Goal: Information Seeking & Learning: Understand process/instructions

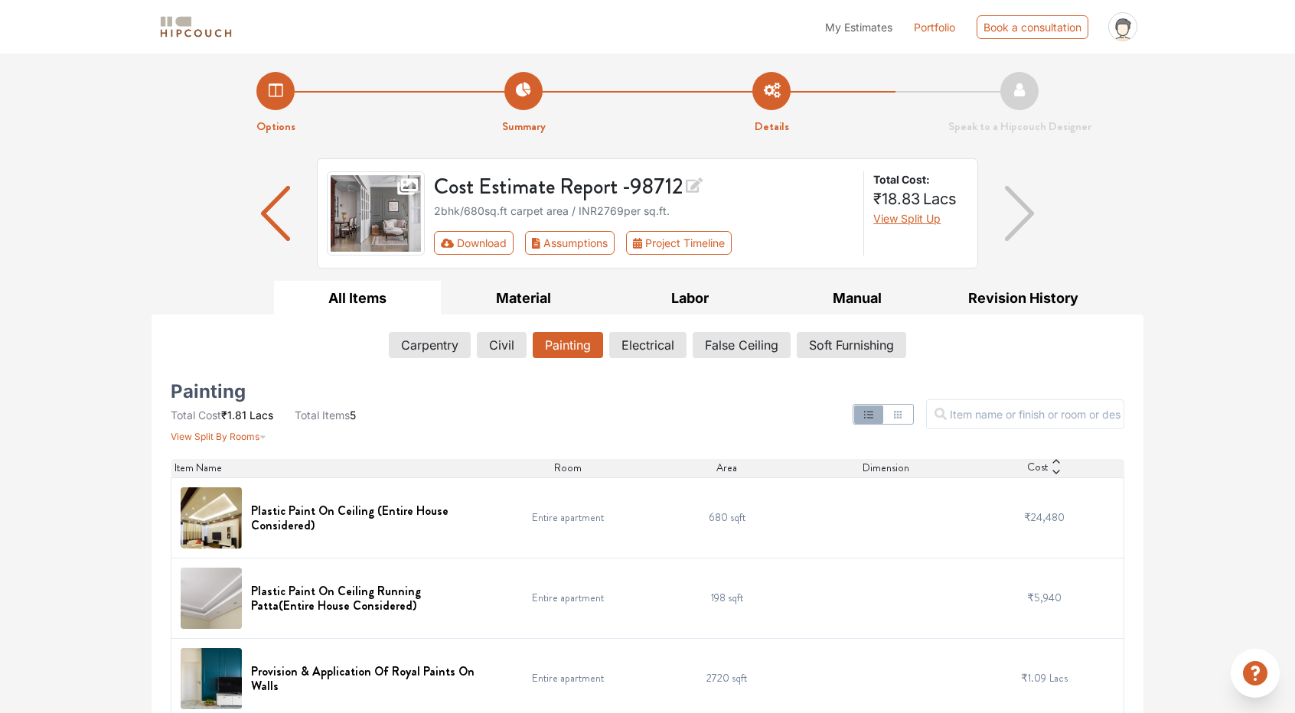
scroll to position [176, 0]
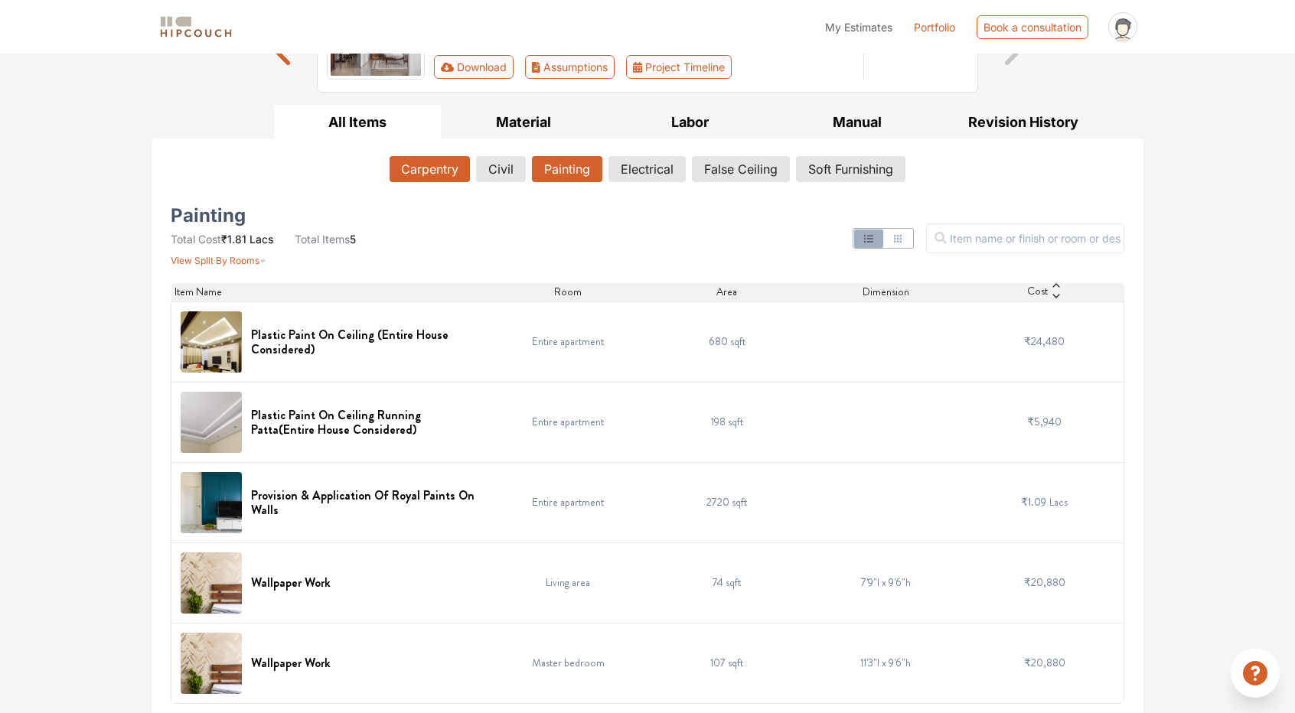
click at [430, 171] on button "Carpentry" at bounding box center [430, 169] width 80 height 26
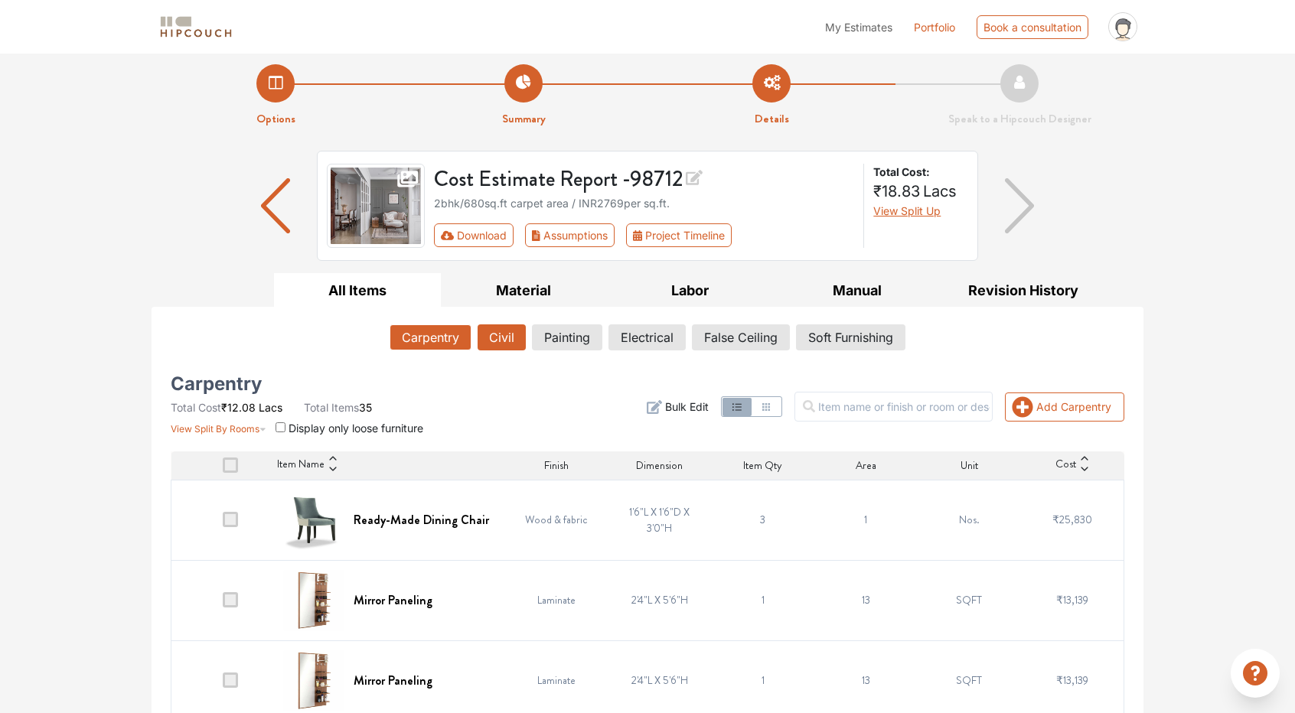
scroll to position [0, 0]
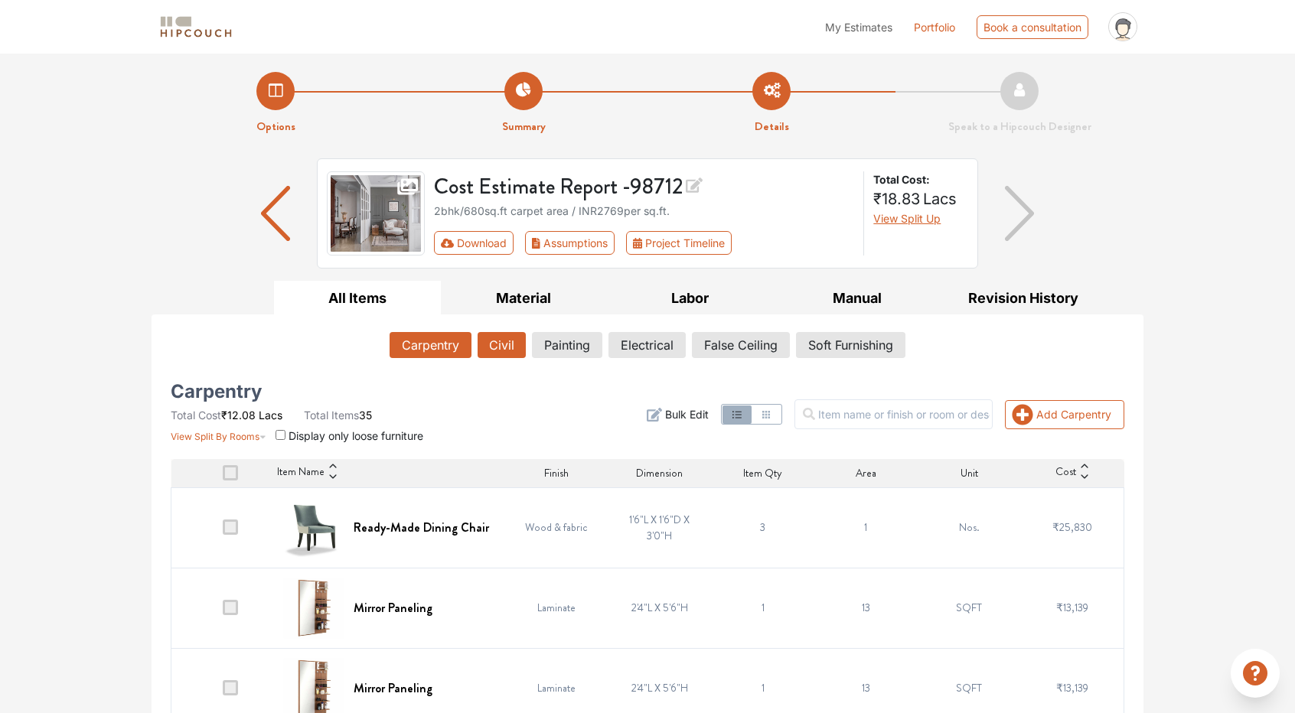
click at [505, 349] on button "Civil" at bounding box center [502, 345] width 48 height 26
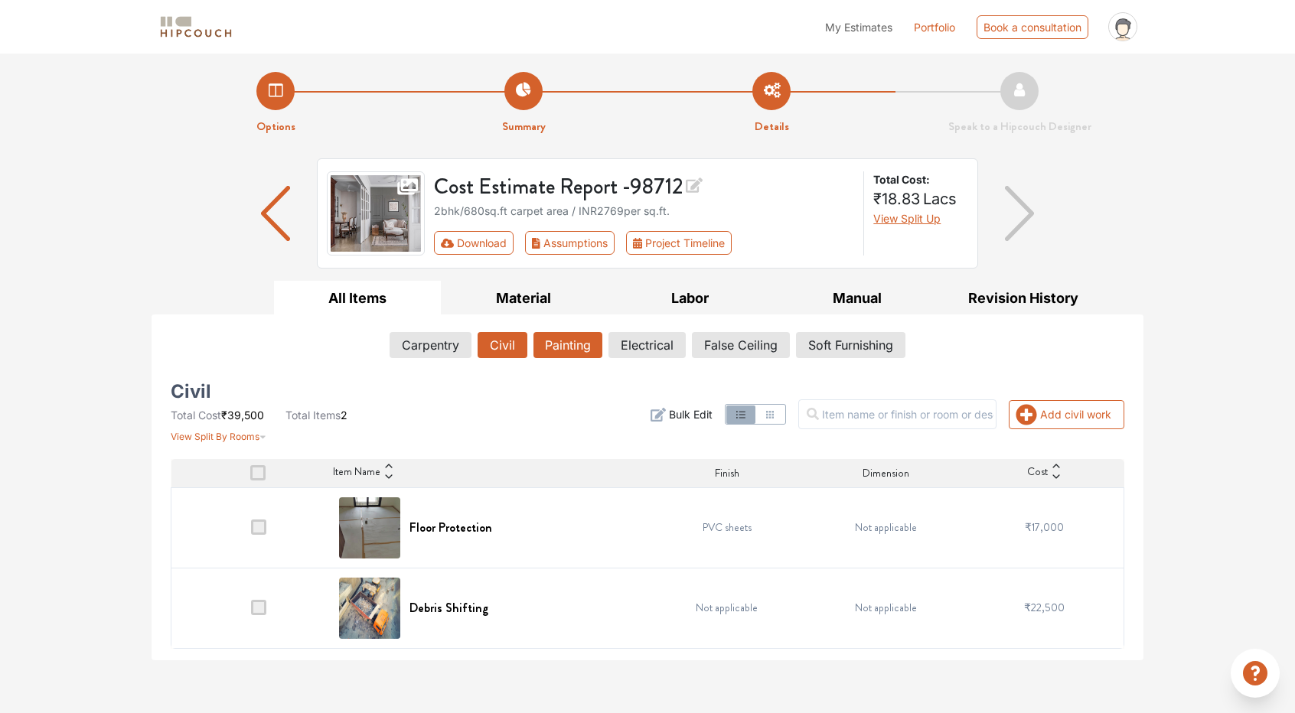
click at [595, 341] on button "Painting" at bounding box center [567, 345] width 69 height 26
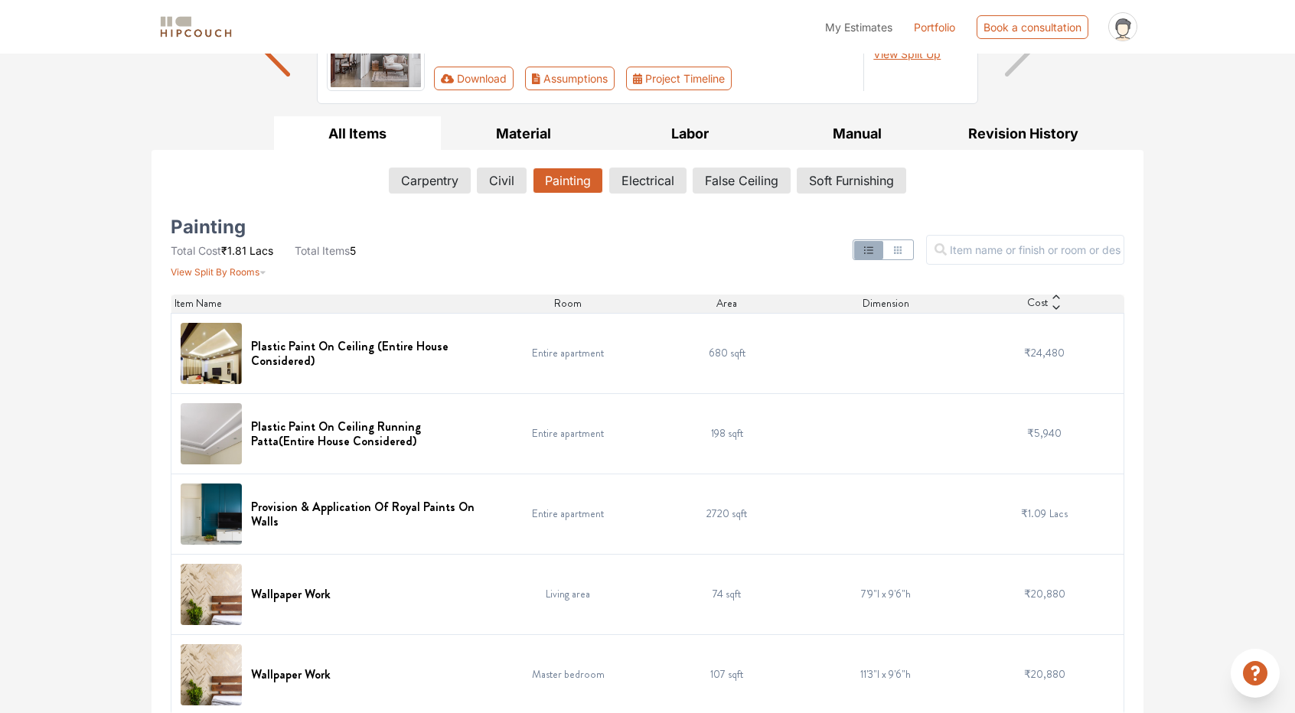
scroll to position [176, 0]
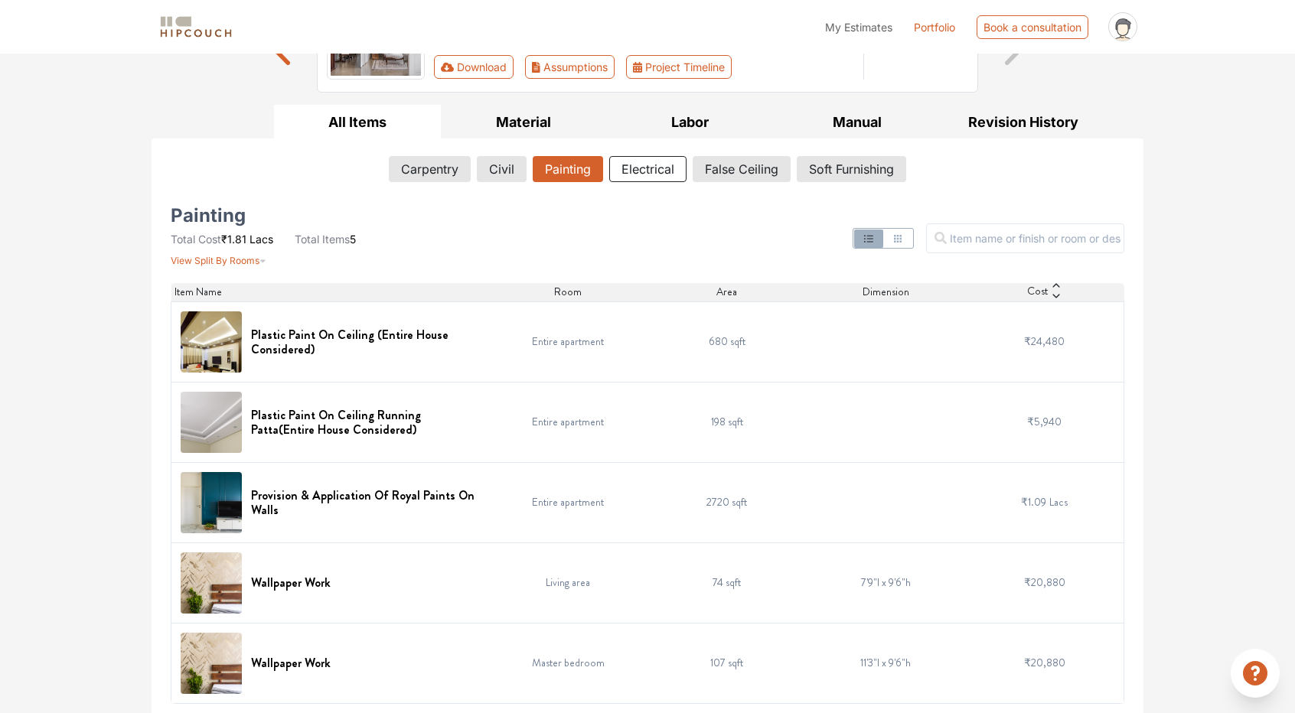
click at [662, 166] on button "Electrical" at bounding box center [647, 169] width 77 height 26
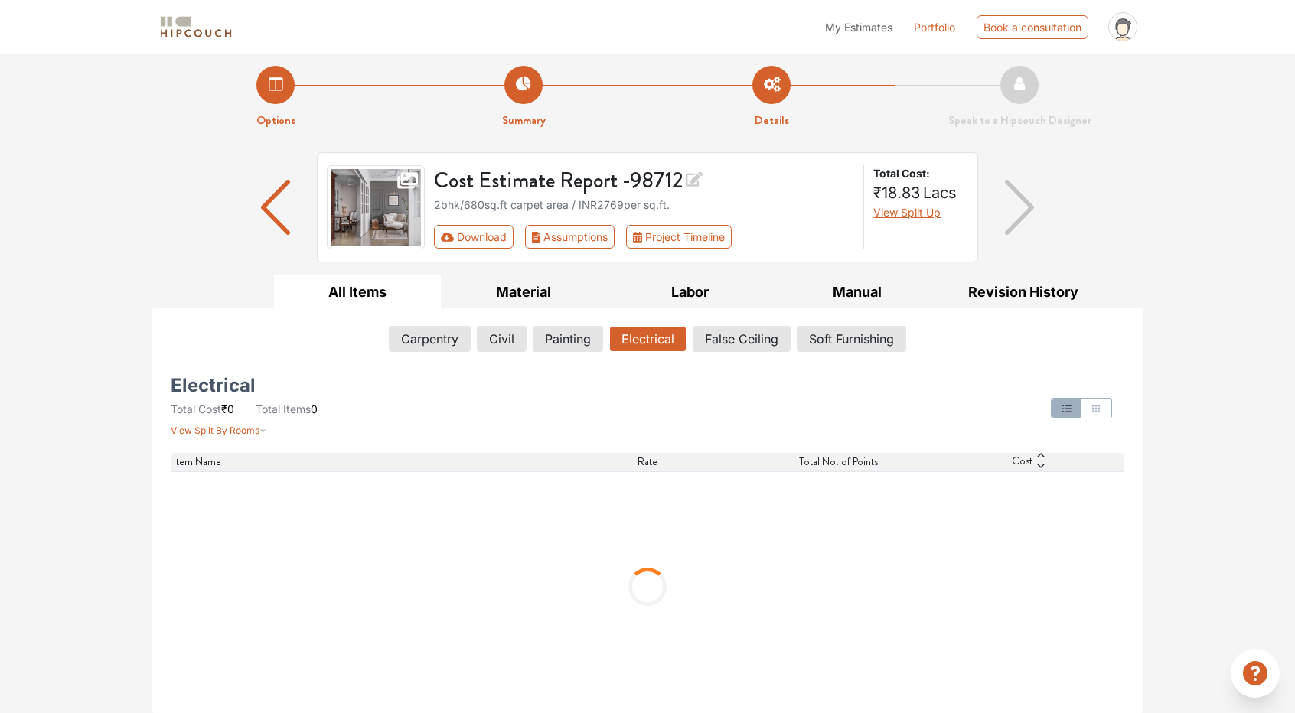
scroll to position [5, 0]
click at [719, 348] on button "False Ceiling" at bounding box center [741, 341] width 96 height 26
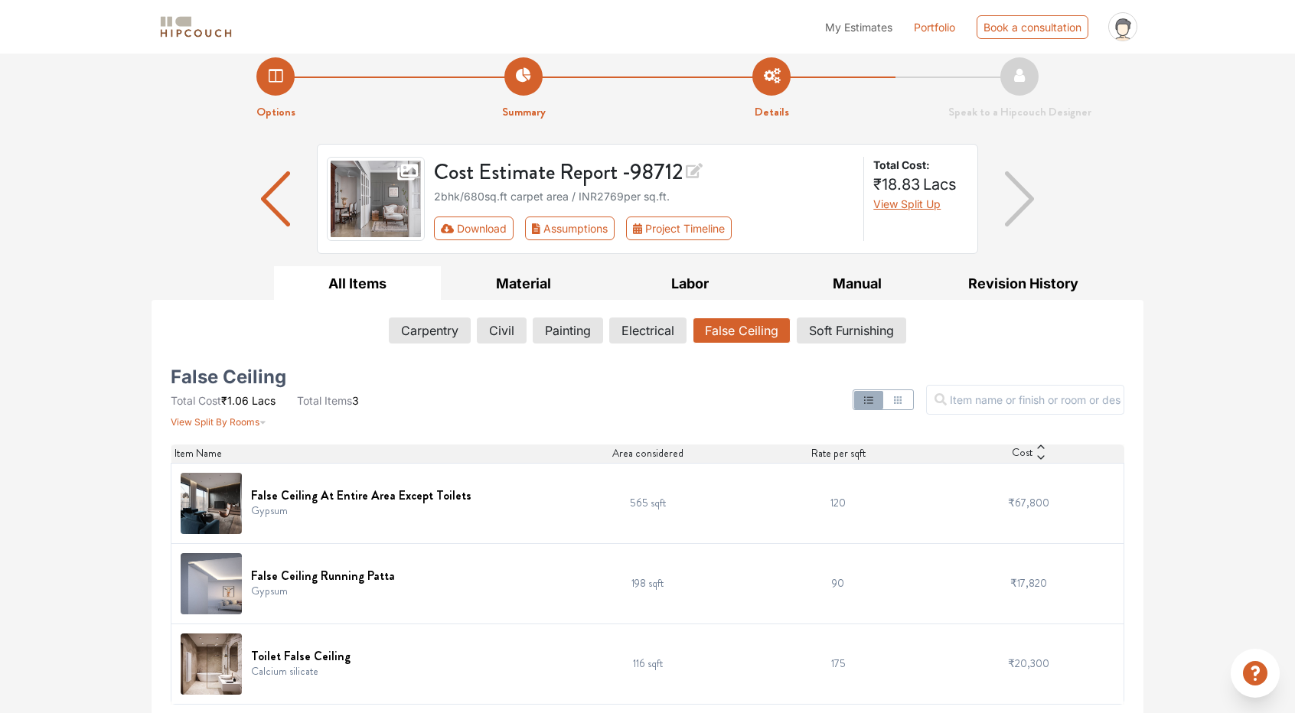
scroll to position [15, 0]
click at [860, 330] on button "Soft Furnishing" at bounding box center [852, 330] width 108 height 26
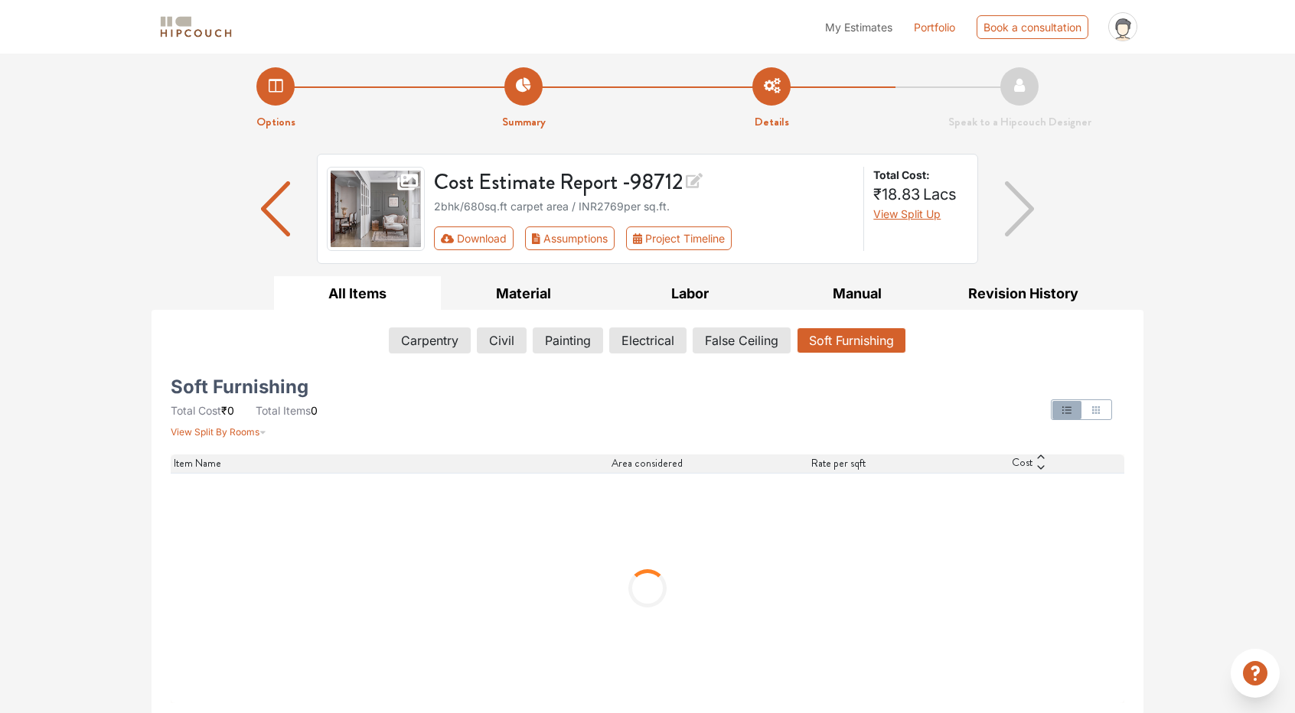
scroll to position [0, 0]
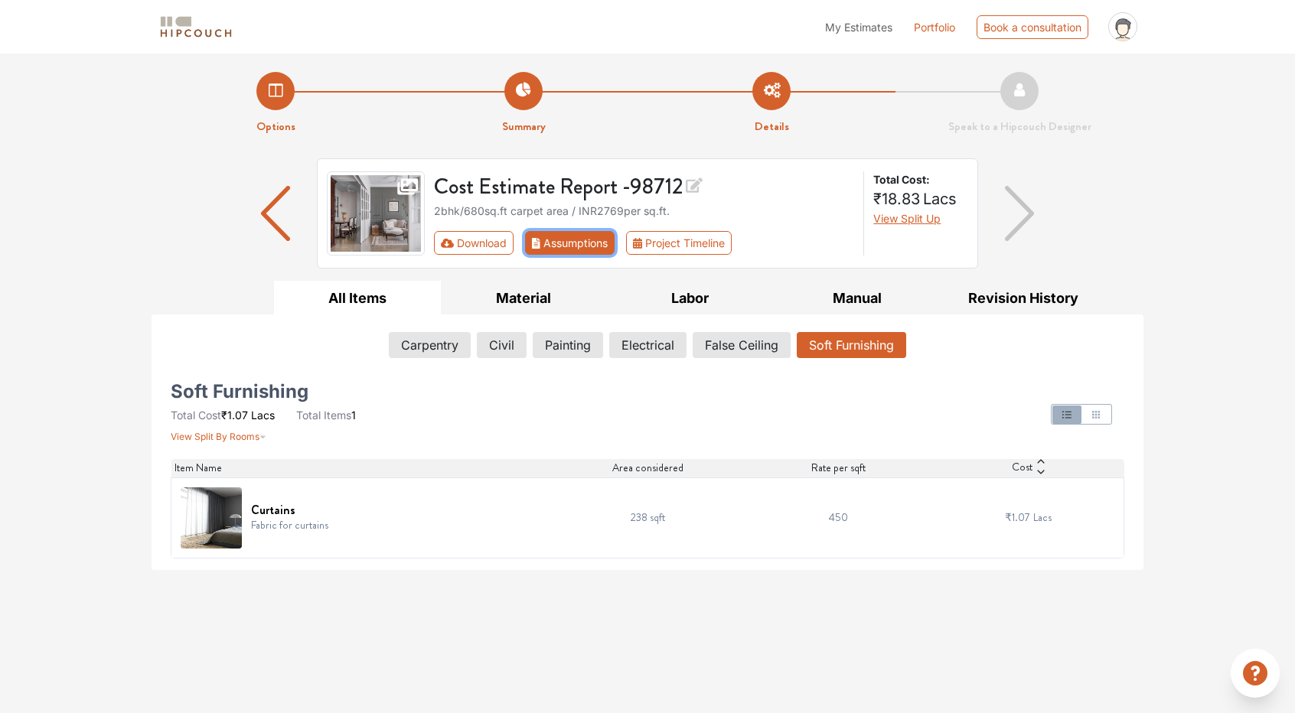
click at [595, 237] on button "Assumptions" at bounding box center [570, 243] width 90 height 24
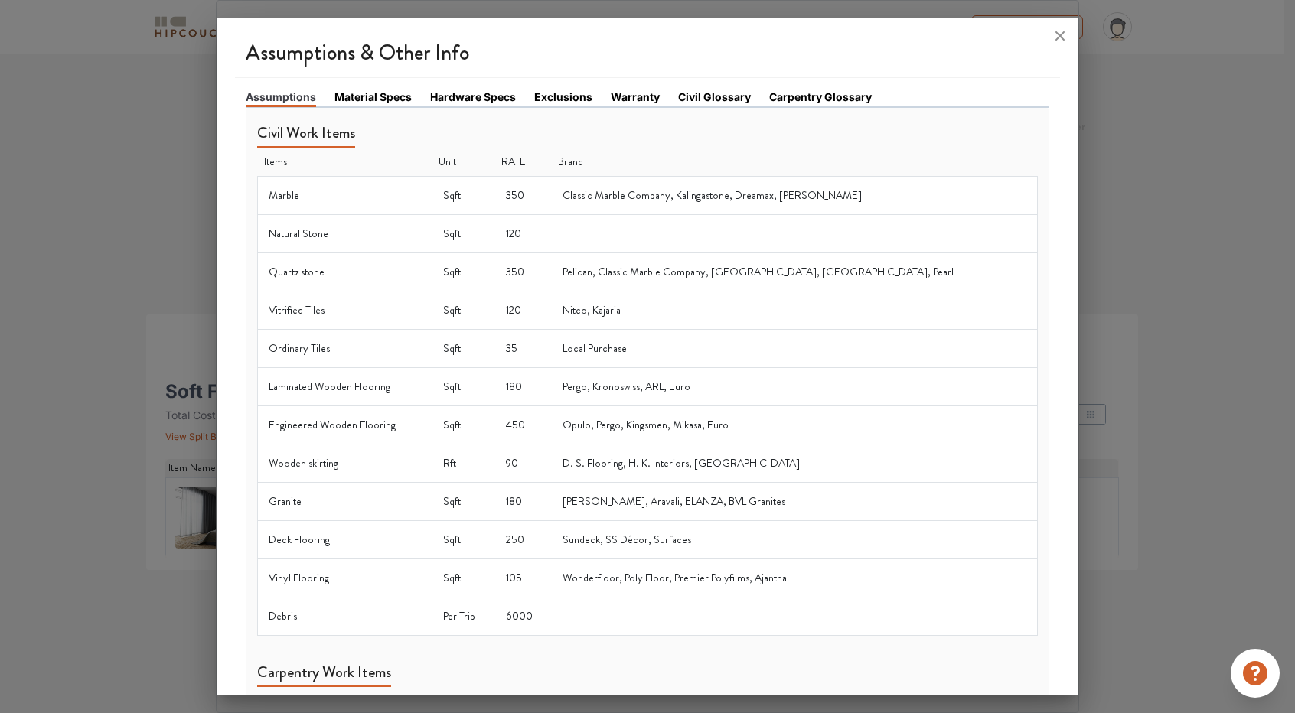
click at [571, 98] on link "Exclusions" at bounding box center [563, 97] width 58 height 16
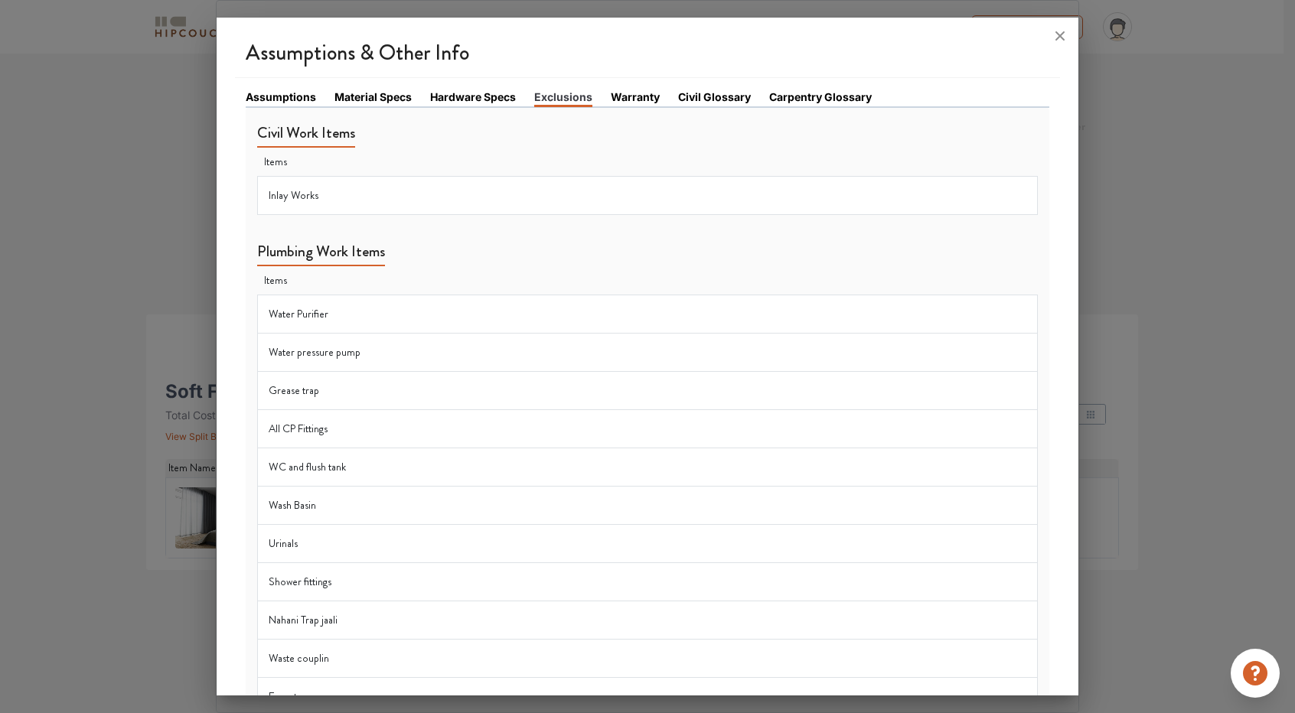
click at [299, 95] on link "Assumptions" at bounding box center [281, 97] width 70 height 16
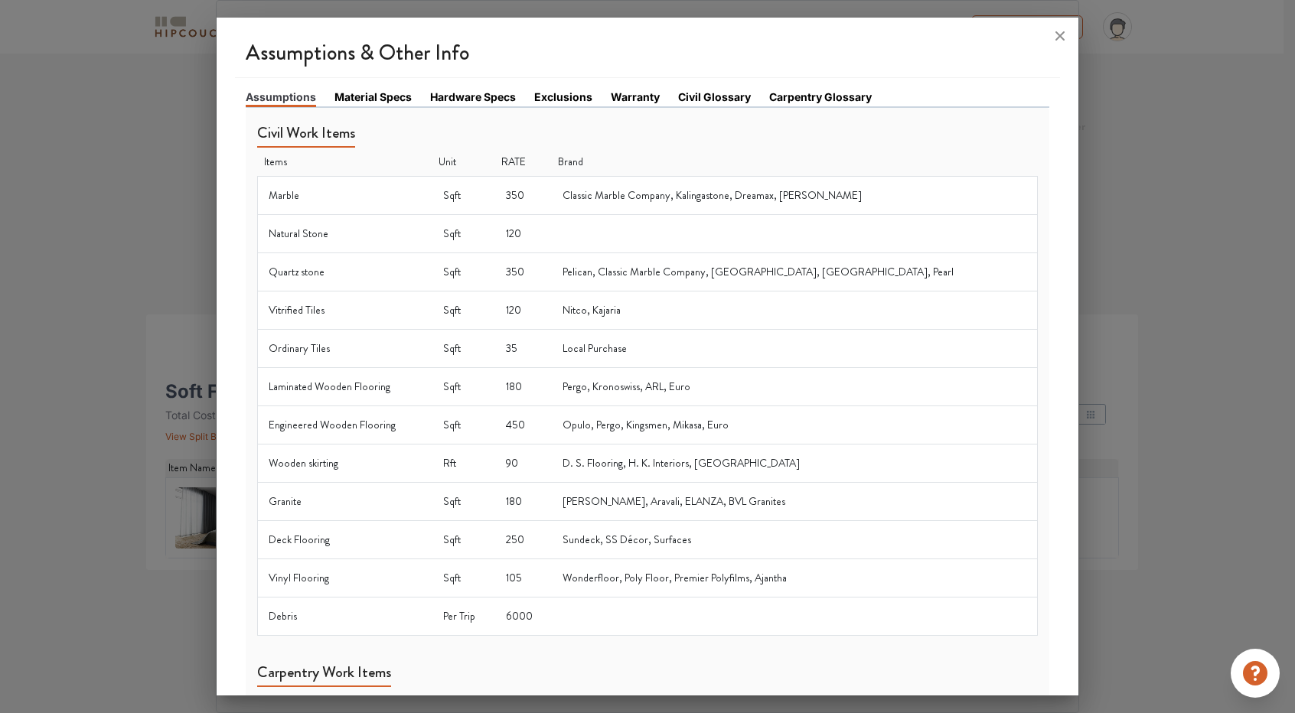
click at [722, 94] on link "Civil Glossary" at bounding box center [714, 97] width 73 height 16
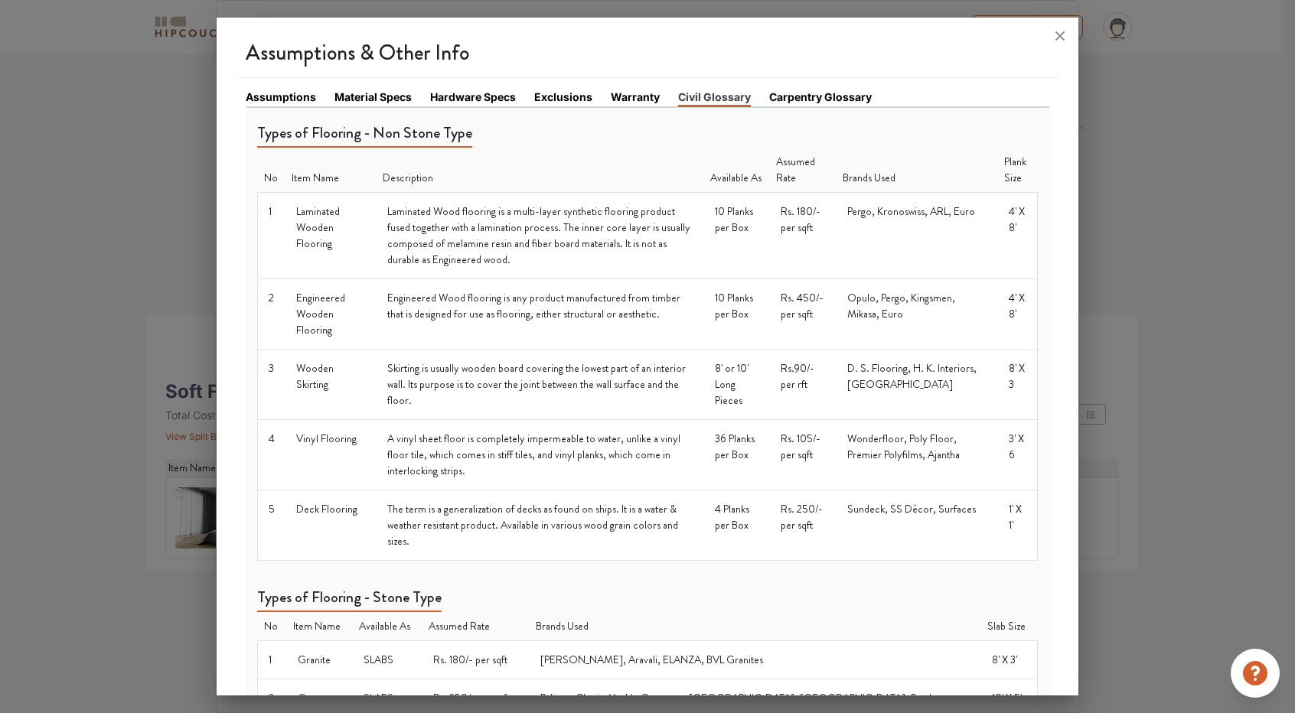
click at [799, 97] on link "Carpentry Glossary" at bounding box center [820, 97] width 103 height 16
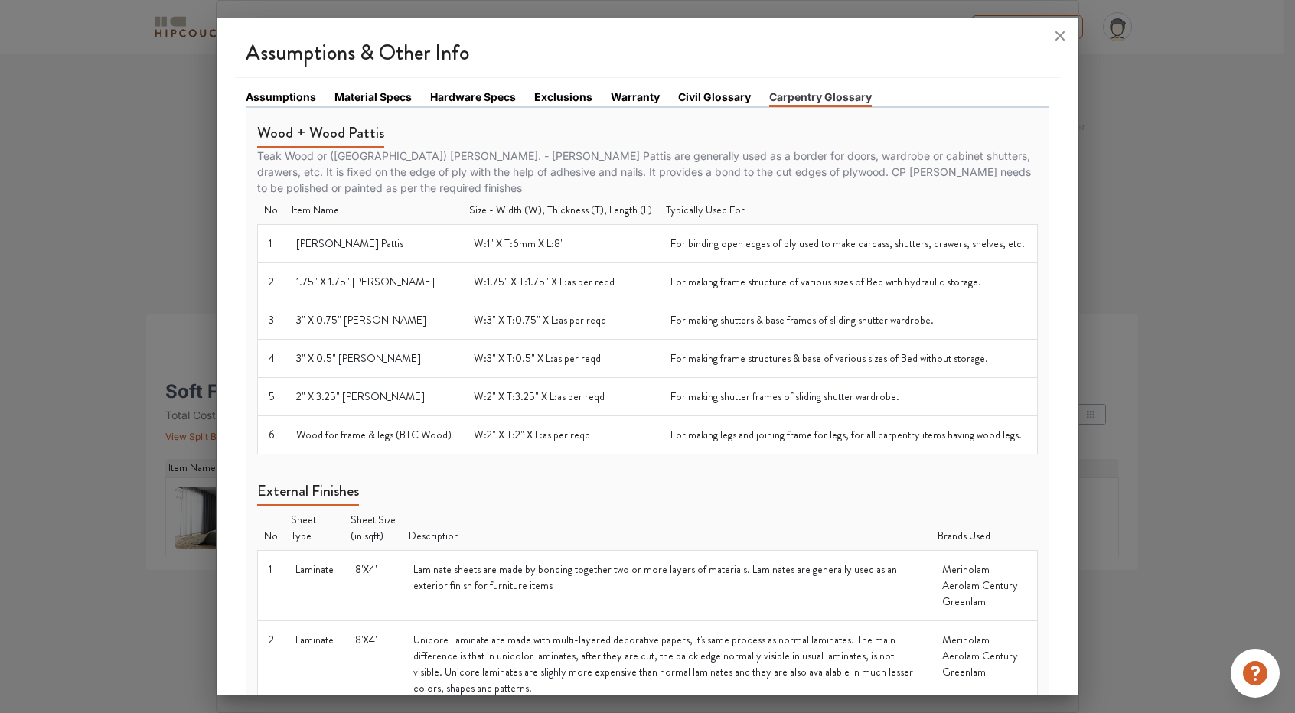
click at [484, 96] on link "Hardware Specs" at bounding box center [473, 97] width 86 height 16
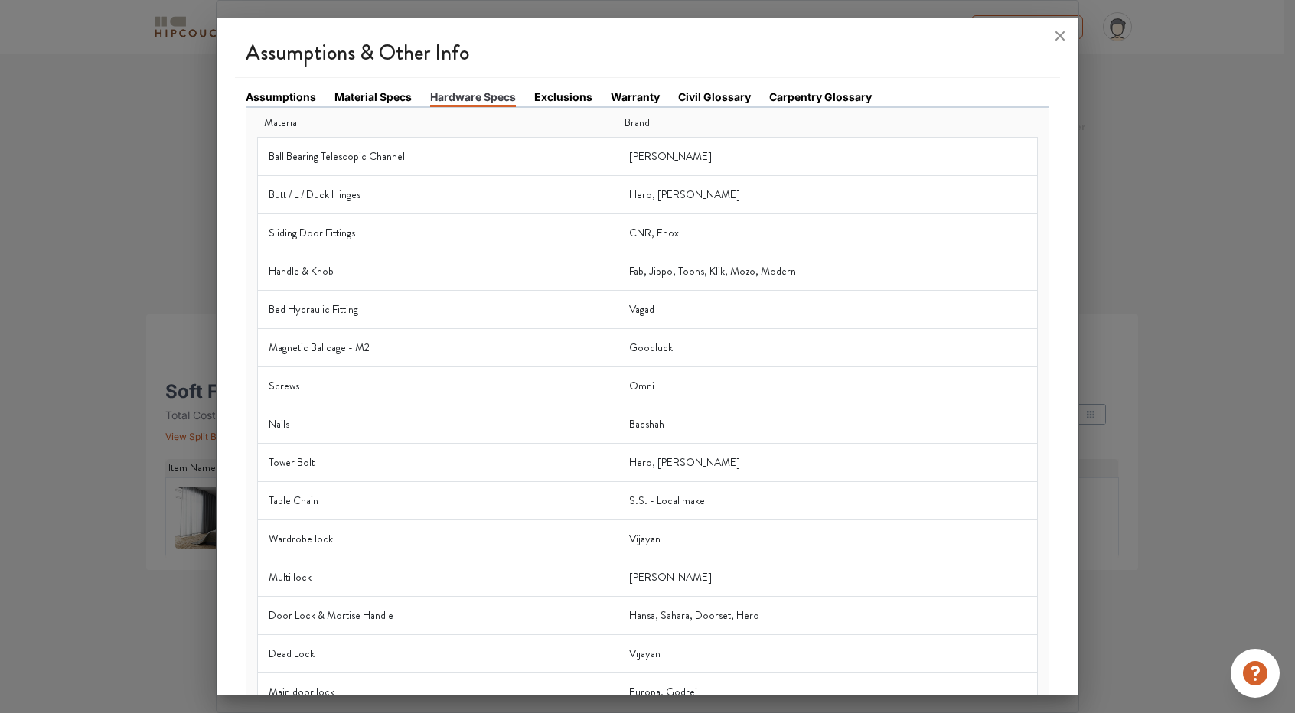
click at [390, 86] on div "Assumptions Material Specs Hardware Specs Exclusions Warranty Civil Glossary Ca…" at bounding box center [647, 464] width 825 height 772
click at [383, 93] on link "Material Specs" at bounding box center [372, 97] width 77 height 16
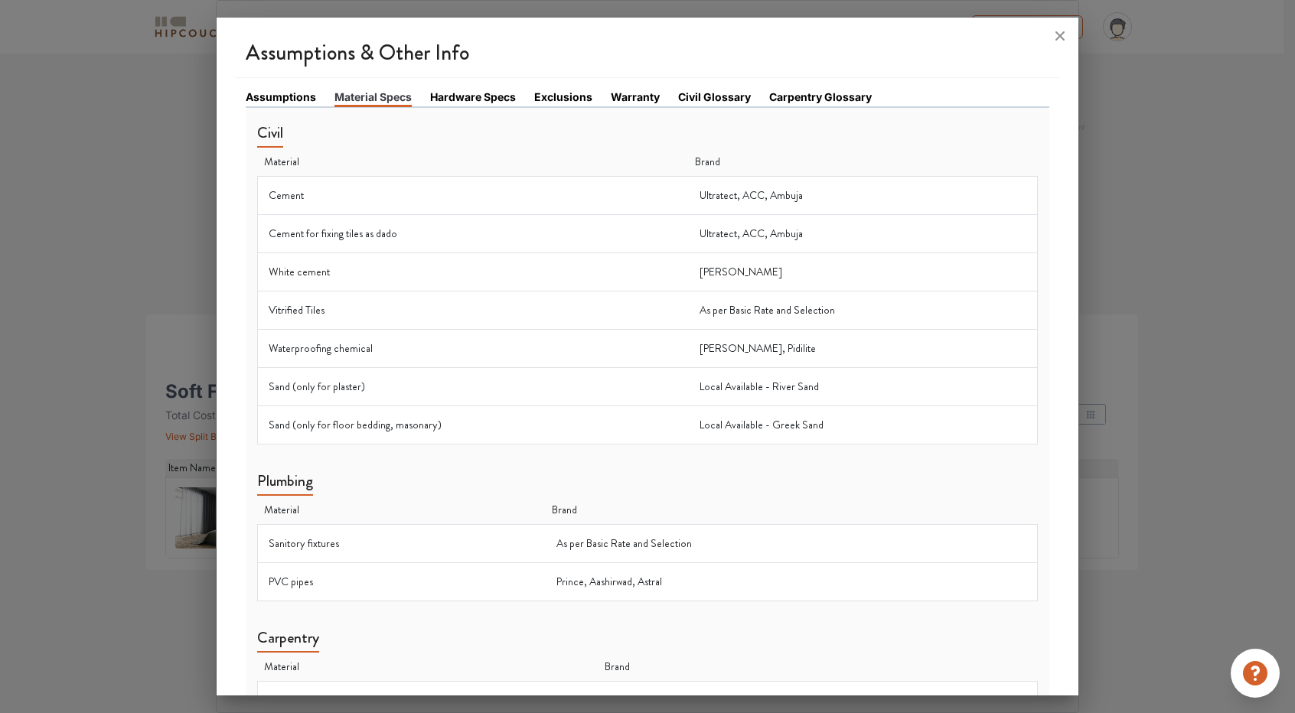
click at [269, 89] on link "Assumptions" at bounding box center [281, 97] width 70 height 16
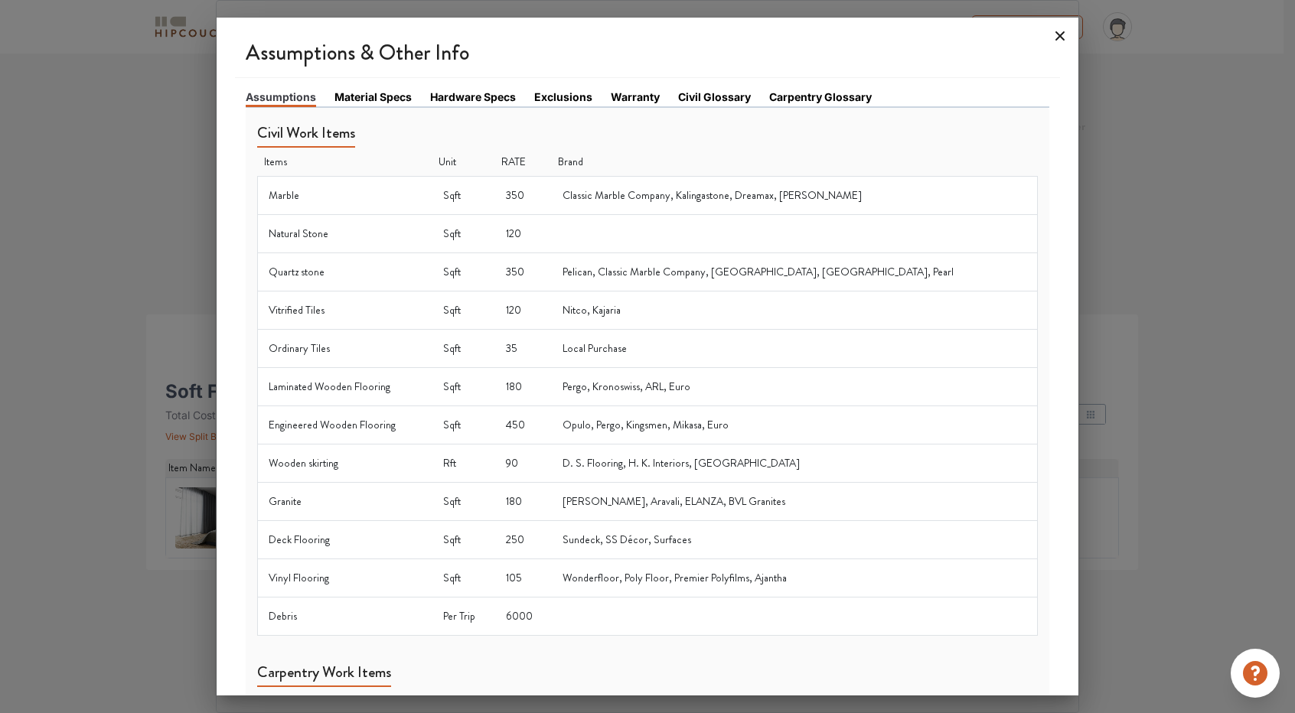
click at [1053, 43] on icon at bounding box center [1060, 36] width 24 height 24
